Goal: Information Seeking & Learning: Learn about a topic

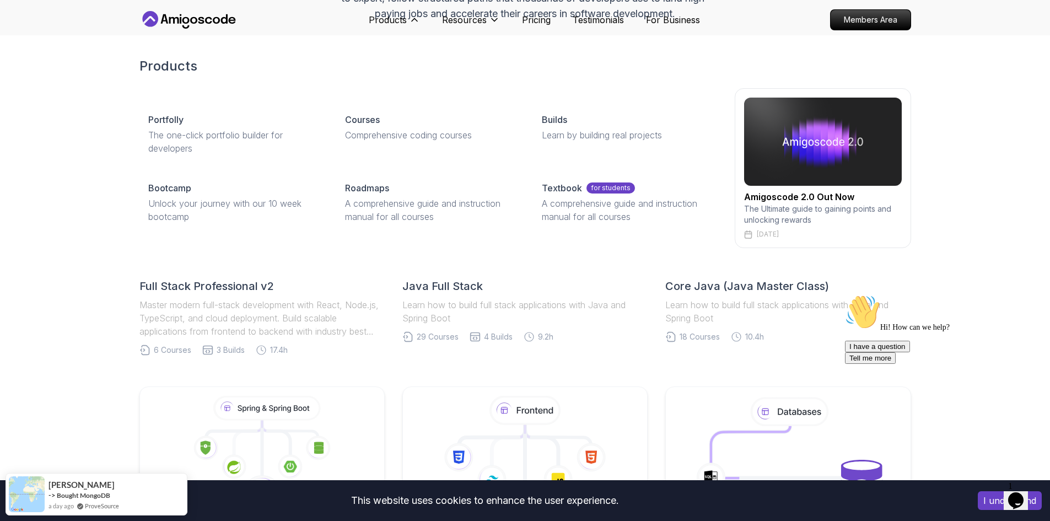
scroll to position [276, 0]
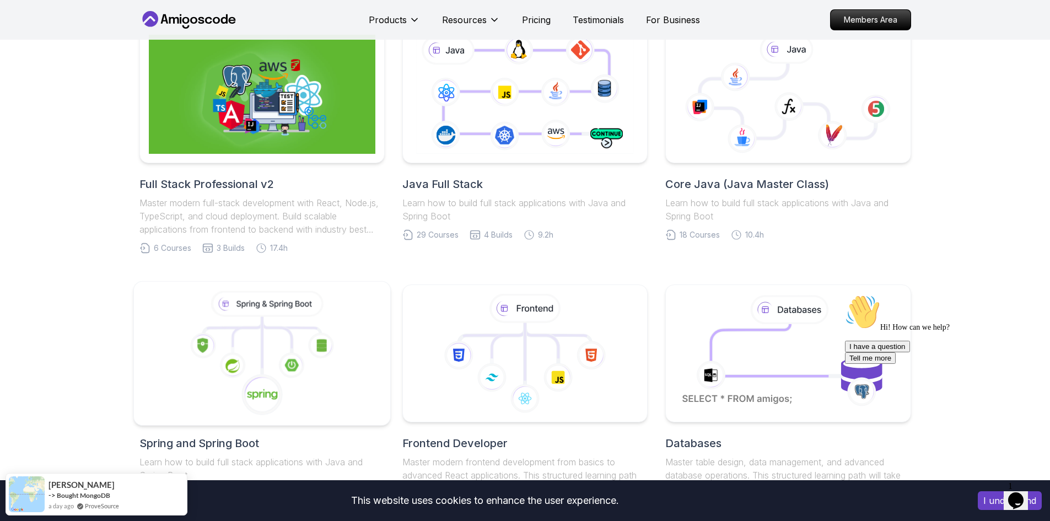
click at [344, 370] on icon at bounding box center [262, 353] width 238 height 125
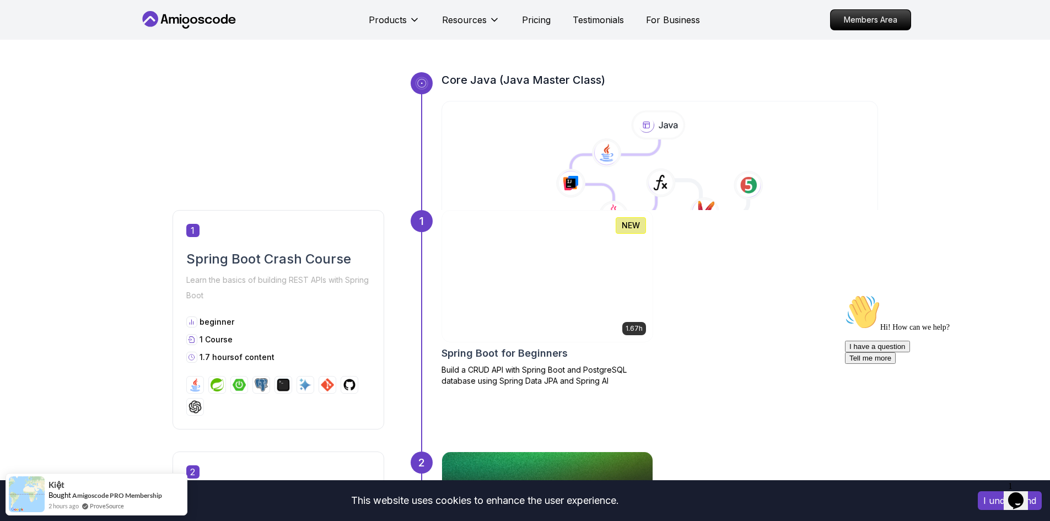
scroll to position [368, 0]
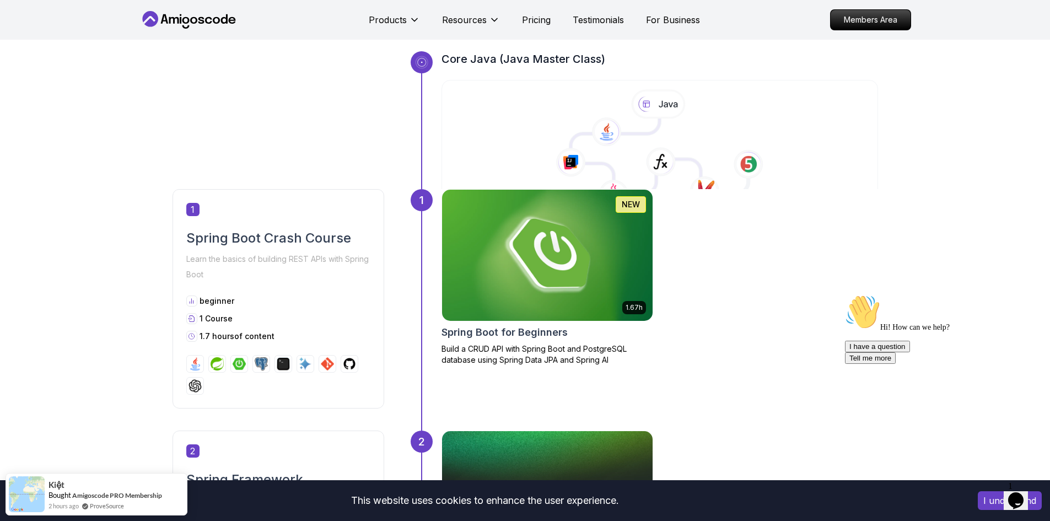
scroll to position [459, 0]
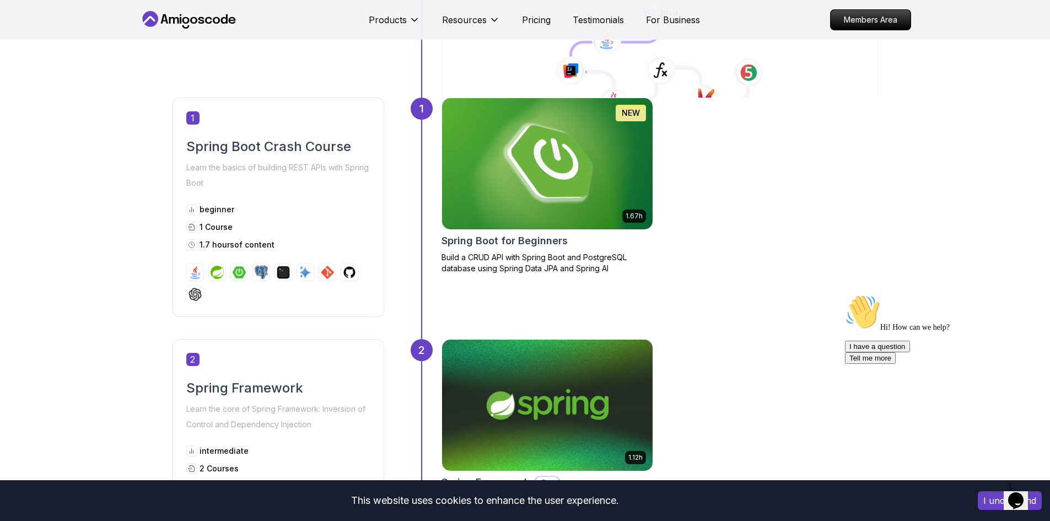
click at [643, 178] on img at bounding box center [546, 164] width 221 height 138
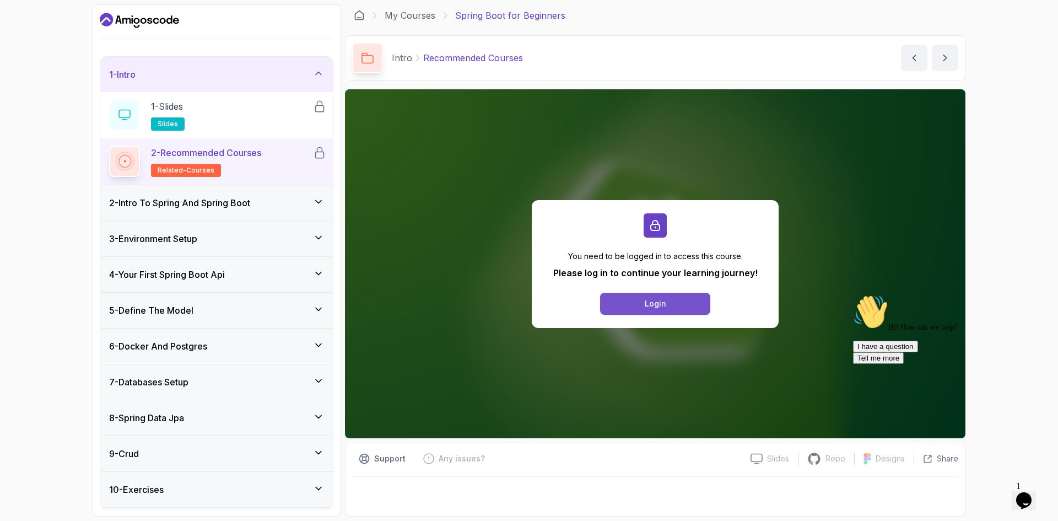
click at [634, 300] on button "Login" at bounding box center [655, 304] width 110 height 22
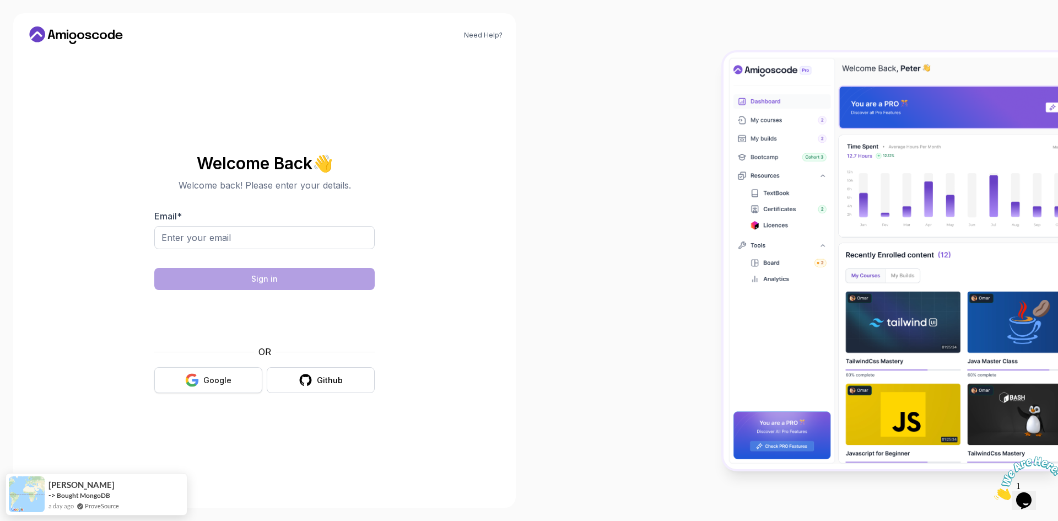
click at [246, 389] on button "Google" at bounding box center [208, 380] width 108 height 26
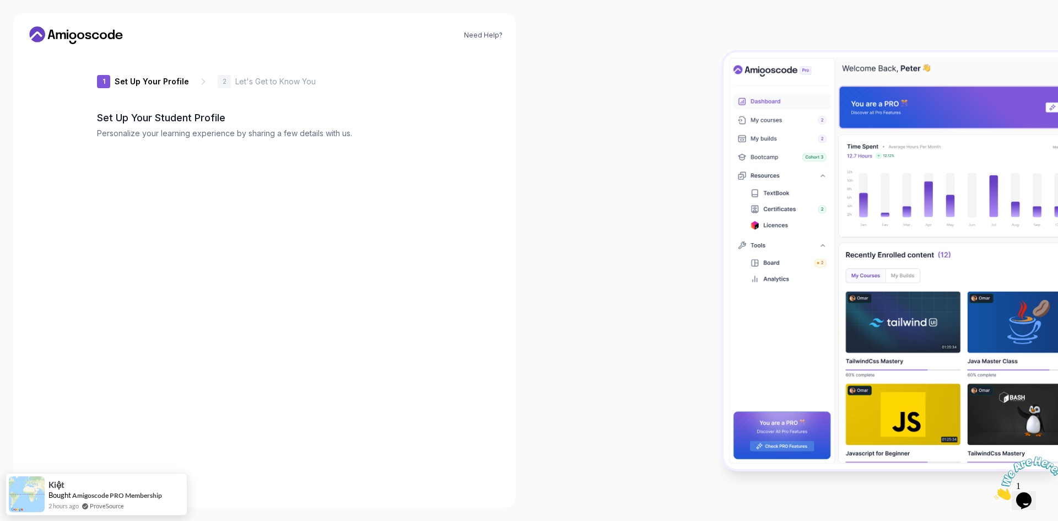
type input "noblelynx1c125"
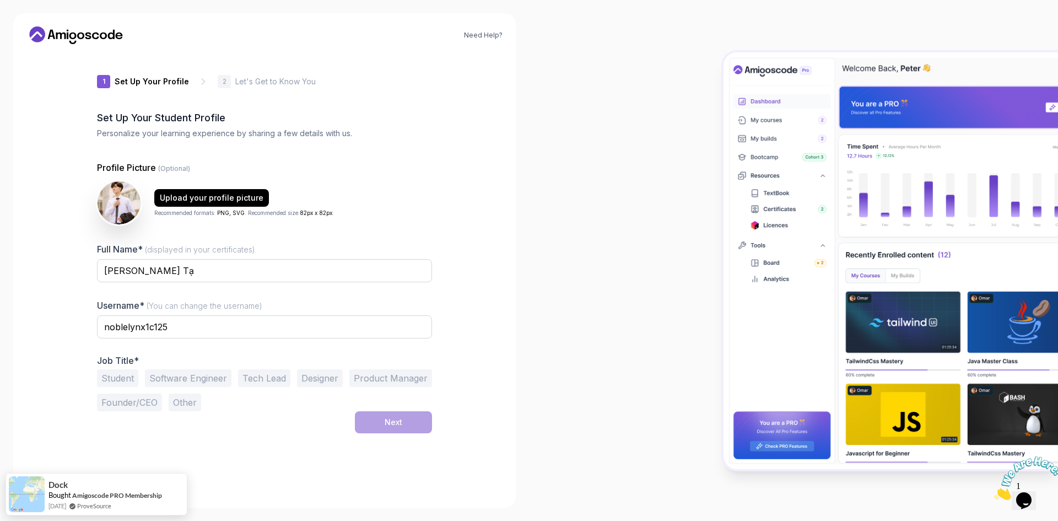
click at [585, 370] on div at bounding box center [793, 260] width 529 height 521
